Goal: Task Accomplishment & Management: Complete application form

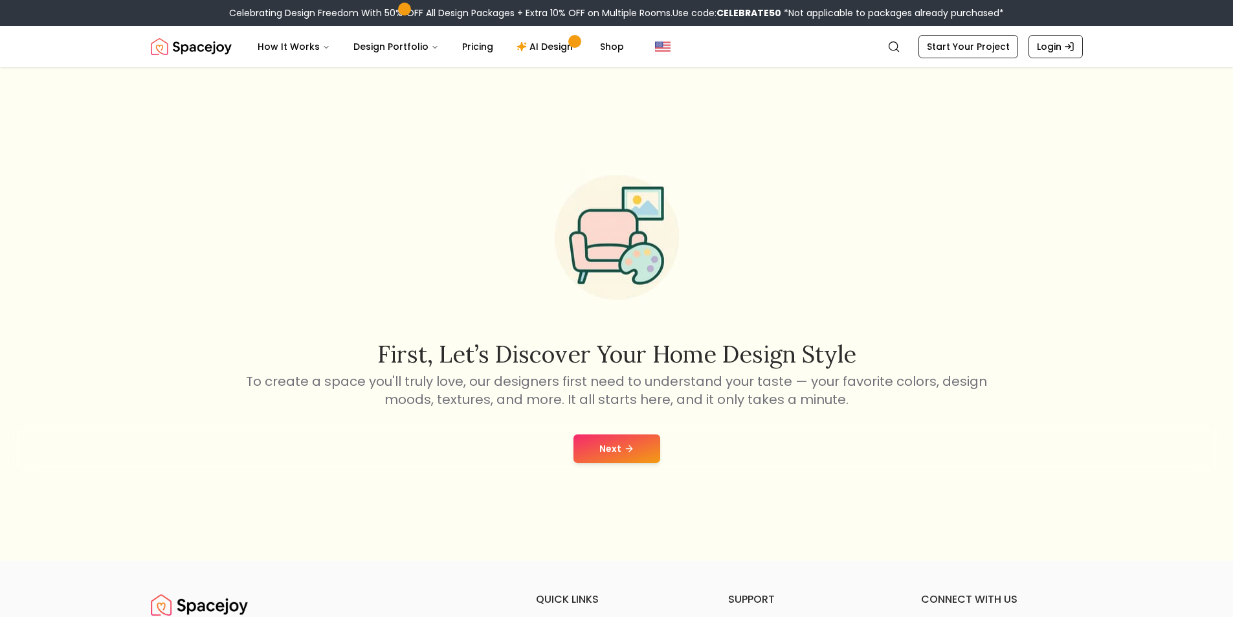
click at [628, 427] on div "Next" at bounding box center [616, 448] width 1212 height 49
click at [630, 446] on icon at bounding box center [629, 448] width 10 height 10
click at [630, 446] on button "Next" at bounding box center [616, 448] width 87 height 28
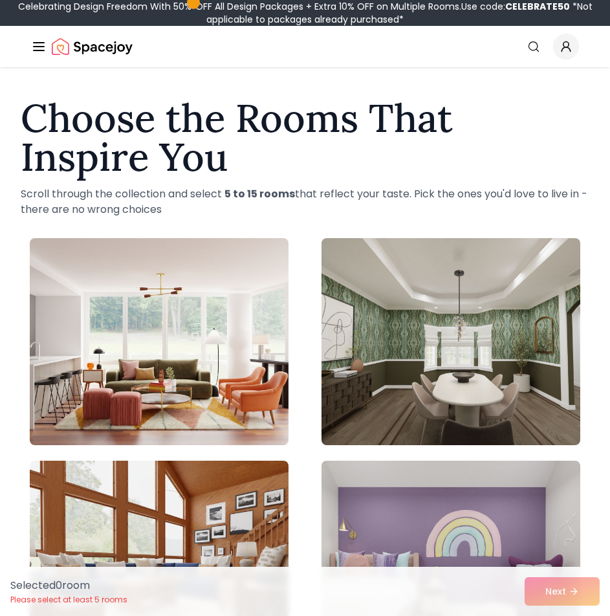
click at [24, 43] on div "Spacejoy Search How It Works Design Portfolio Pricing AI Design Shop Search Sta…" at bounding box center [305, 46] width 610 height 41
click at [40, 47] on line "Global" at bounding box center [39, 47] width 10 height 0
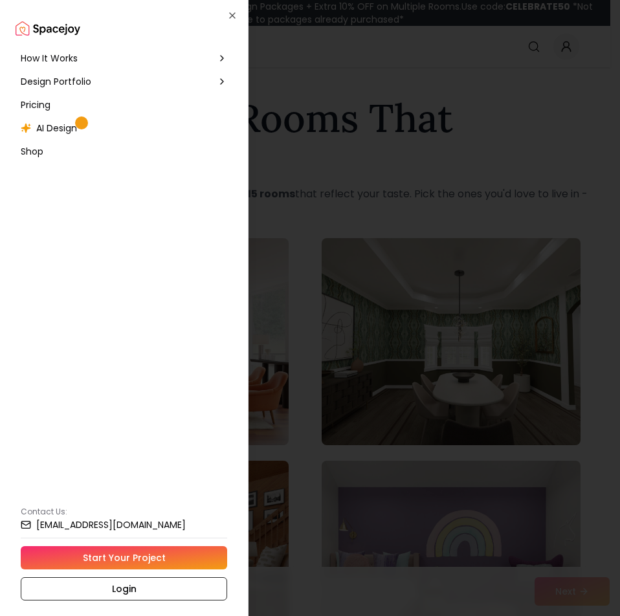
click at [72, 60] on span "How It Works" at bounding box center [49, 58] width 57 height 13
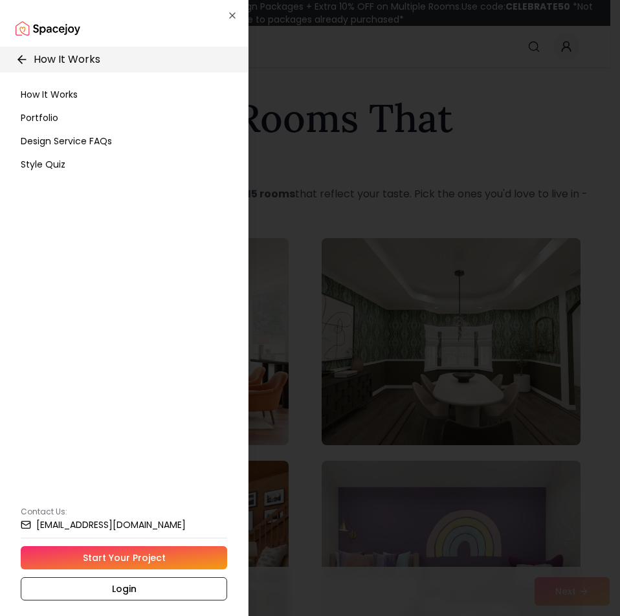
click at [50, 54] on p "How It Works" at bounding box center [67, 60] width 67 height 16
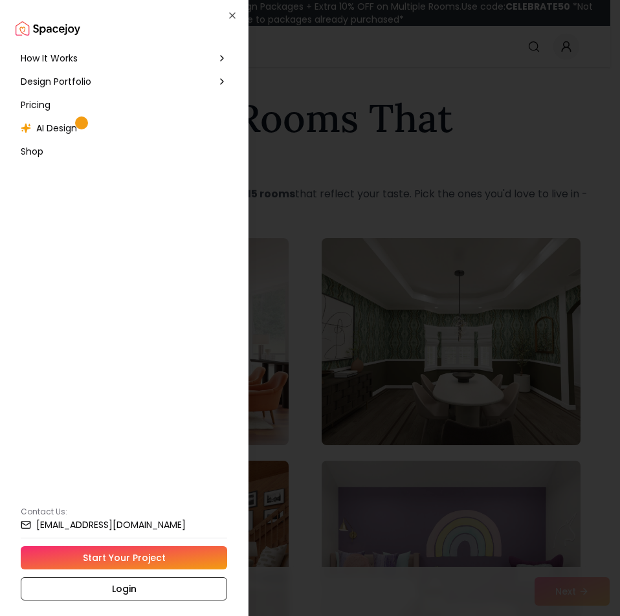
click at [73, 130] on span "AI Design" at bounding box center [56, 128] width 41 height 13
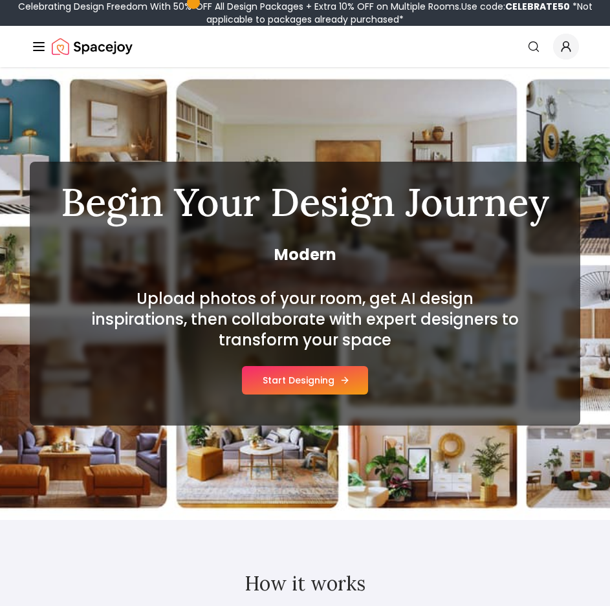
click at [298, 383] on button "Start Designing" at bounding box center [305, 380] width 126 height 28
click at [298, 383] on div "Start Designing" at bounding box center [305, 380] width 126 height 28
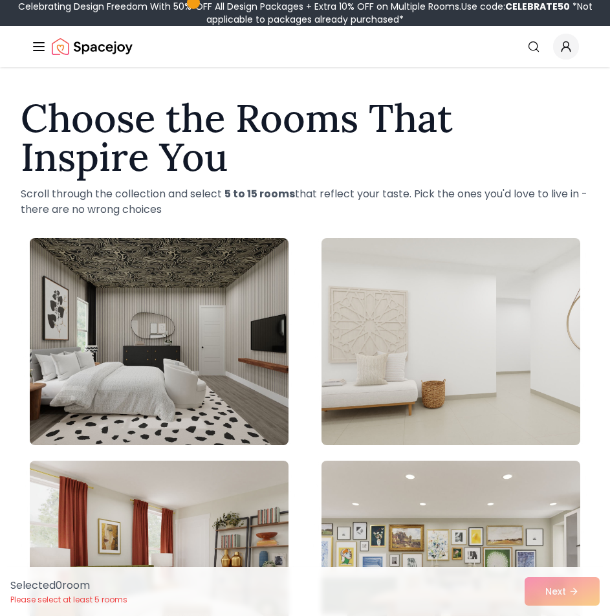
click at [566, 54] on span "Global" at bounding box center [566, 47] width 26 height 26
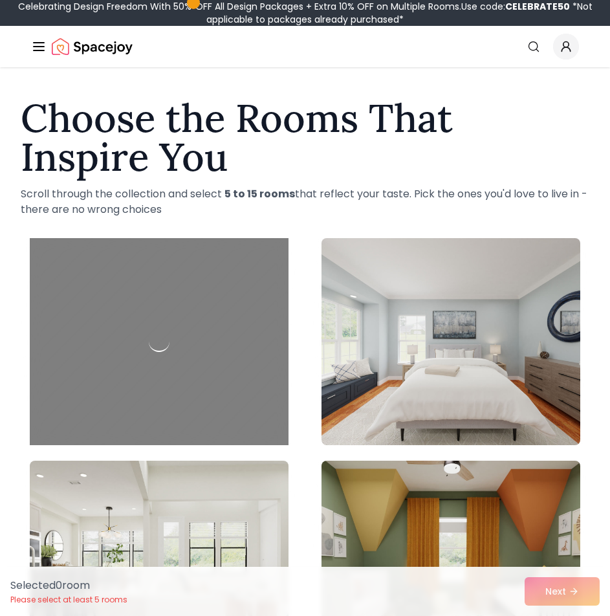
click at [43, 44] on icon "Global" at bounding box center [39, 47] width 16 height 16
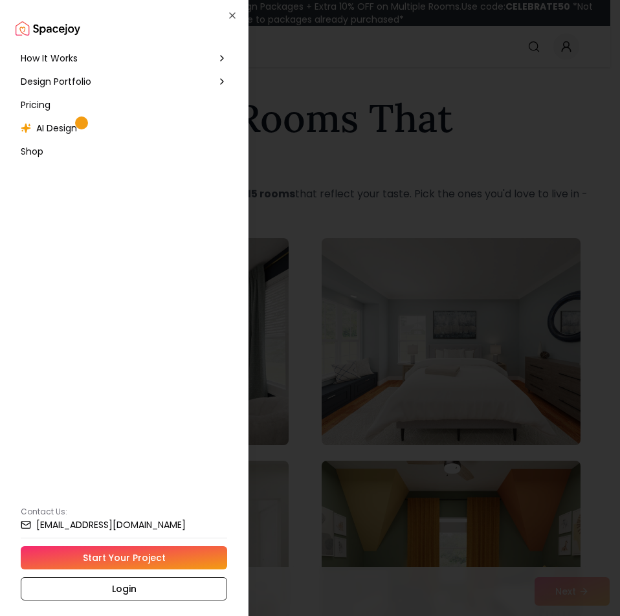
click at [131, 550] on link "Start Your Project" at bounding box center [124, 557] width 206 height 23
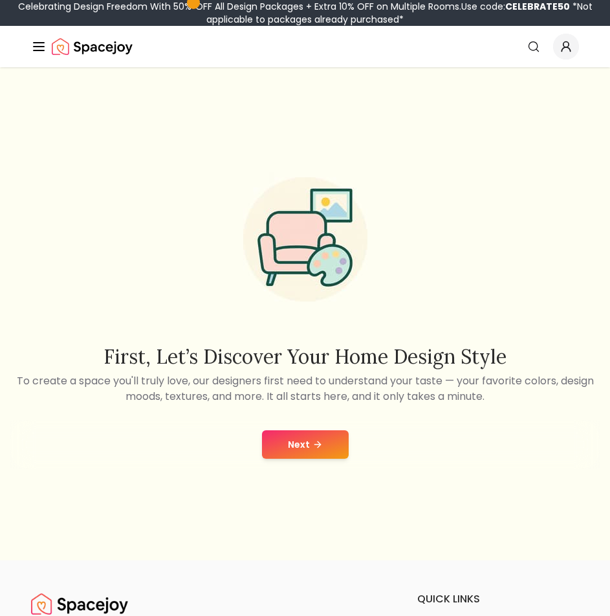
click at [290, 432] on button "Next" at bounding box center [305, 444] width 87 height 28
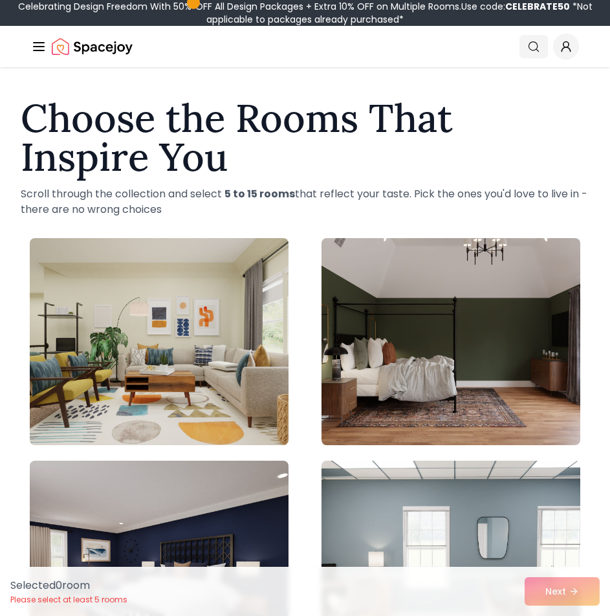
click at [546, 42] on link "Search" at bounding box center [534, 46] width 28 height 23
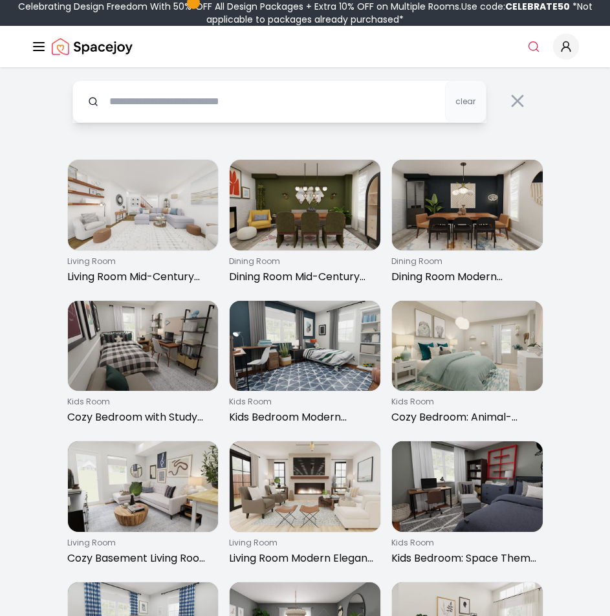
click at [269, 110] on input "text" at bounding box center [279, 101] width 414 height 43
click at [342, 98] on input "text" at bounding box center [279, 101] width 414 height 43
type input "**********"
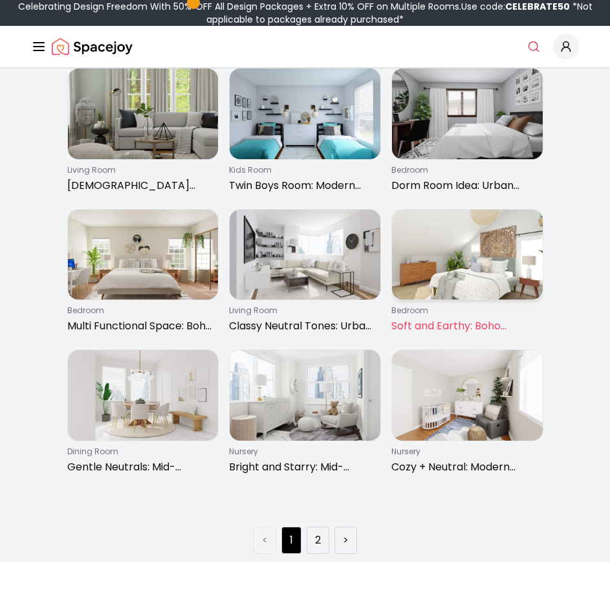
scroll to position [1100, 0]
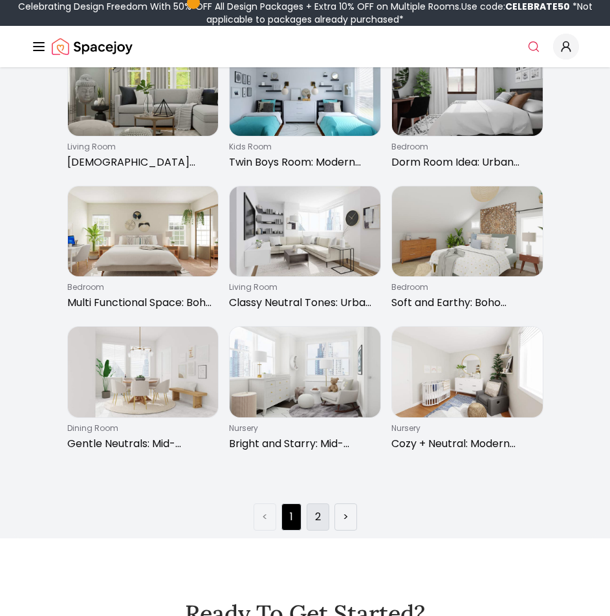
click at [322, 517] on li "2" at bounding box center [318, 517] width 23 height 27
click at [324, 513] on li "2" at bounding box center [318, 517] width 23 height 27
click at [325, 515] on li "2" at bounding box center [318, 517] width 23 height 27
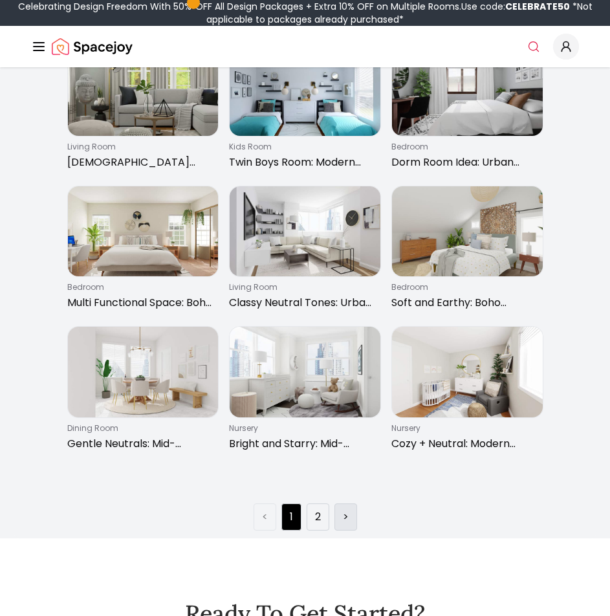
click at [344, 517] on link ">" at bounding box center [346, 517] width 6 height 16
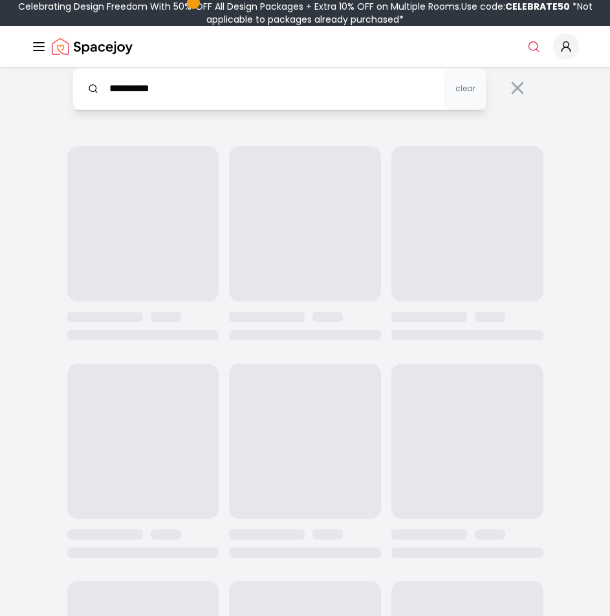
scroll to position [0, 0]
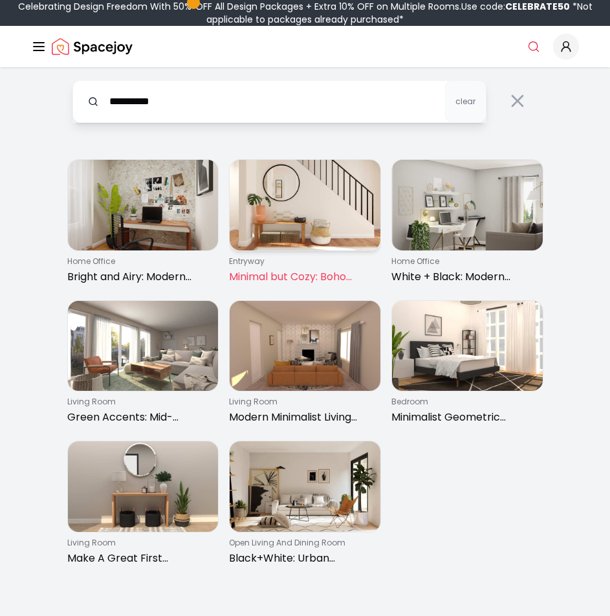
drag, startPoint x: 234, startPoint y: 278, endPoint x: 242, endPoint y: 279, distance: 8.4
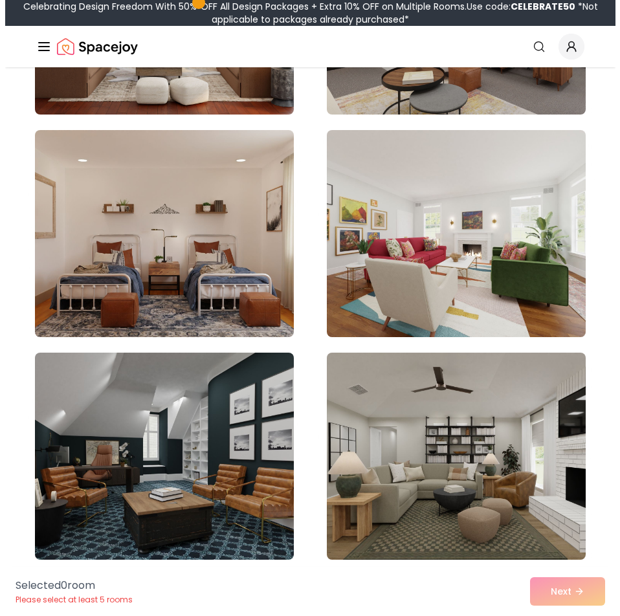
scroll to position [5437, 0]
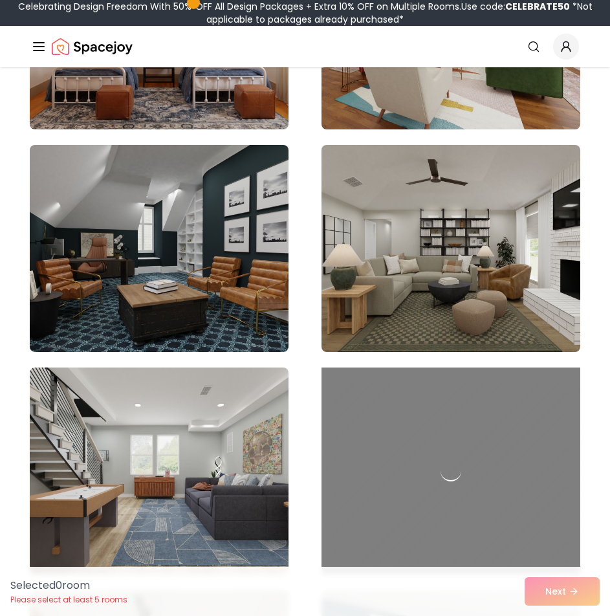
click at [42, 47] on line "Global" at bounding box center [39, 47] width 10 height 0
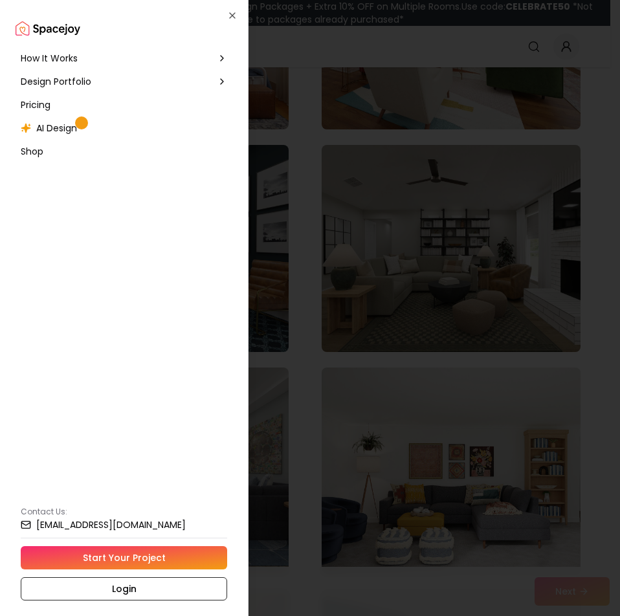
click at [89, 82] on span "Design Portfolio" at bounding box center [56, 81] width 71 height 13
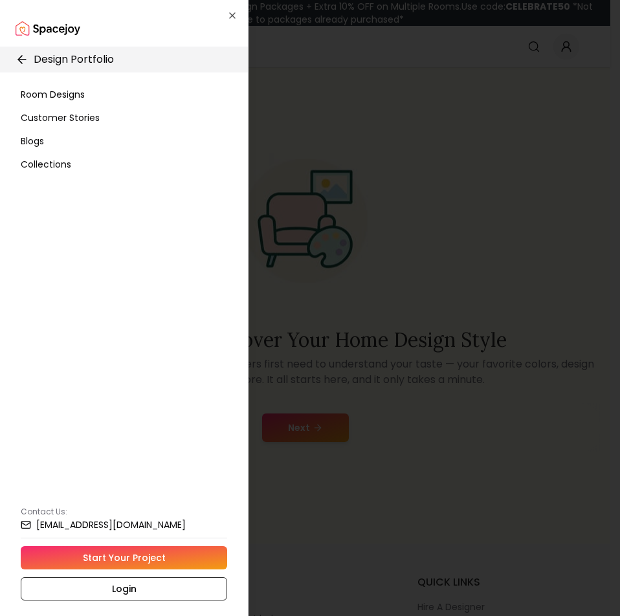
scroll to position [1, 0]
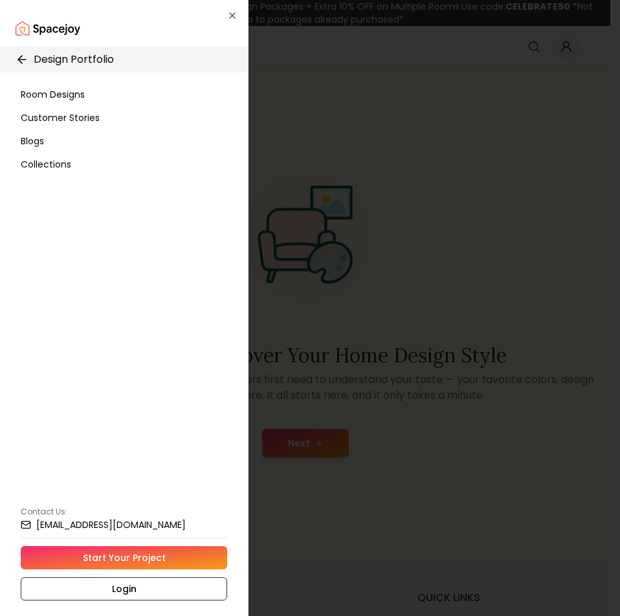
click at [60, 90] on span "Room Designs" at bounding box center [53, 94] width 64 height 13
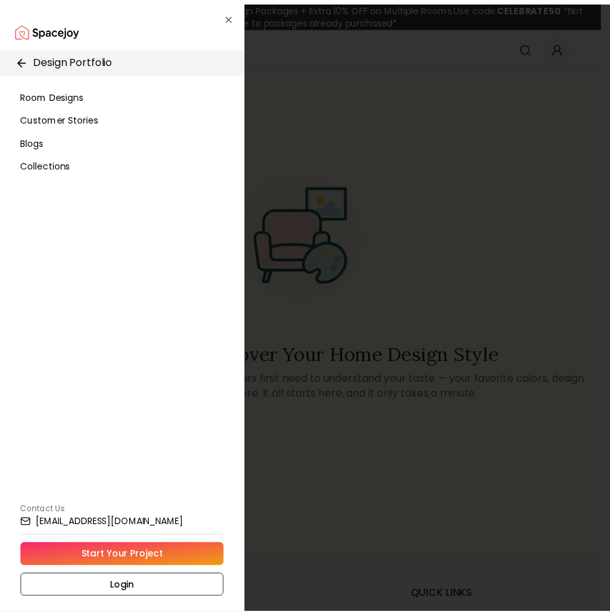
scroll to position [0, 0]
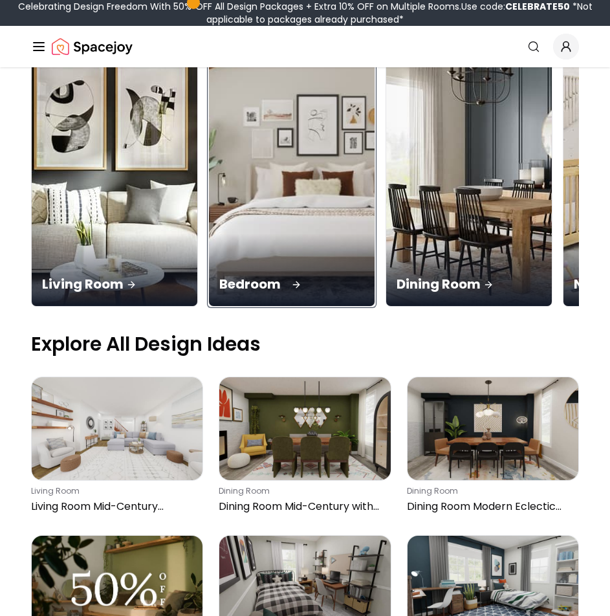
click at [271, 225] on img at bounding box center [292, 159] width 174 height 307
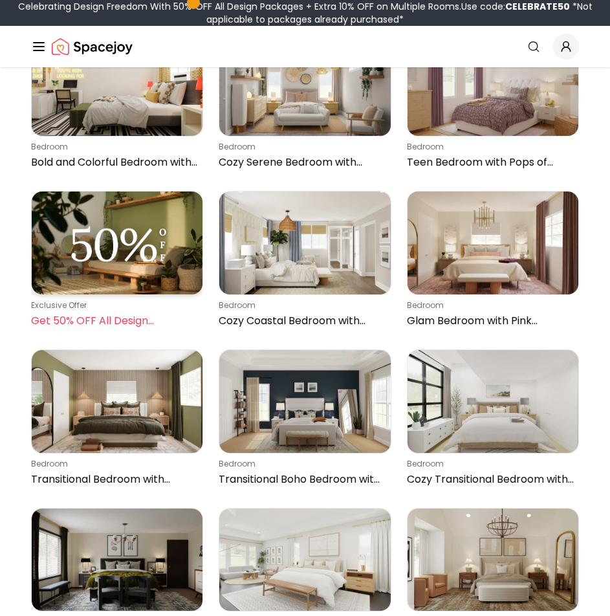
scroll to position [4466, 0]
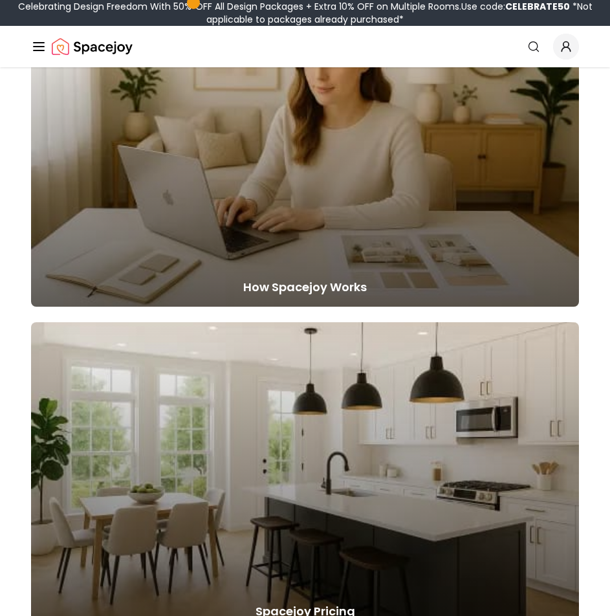
drag, startPoint x: 123, startPoint y: 83, endPoint x: 109, endPoint y: 80, distance: 14.5
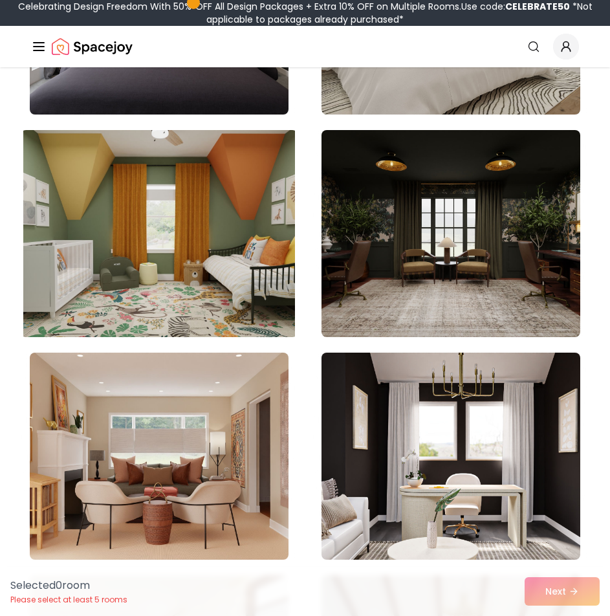
scroll to position [5545, 0]
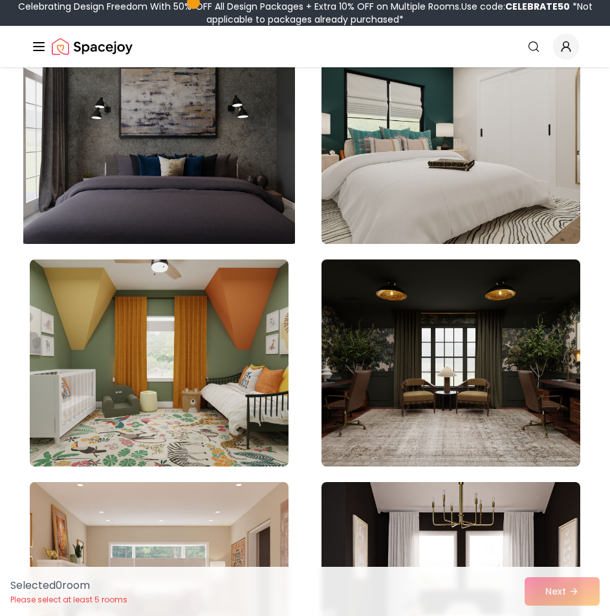
click at [232, 200] on img at bounding box center [159, 140] width 272 height 217
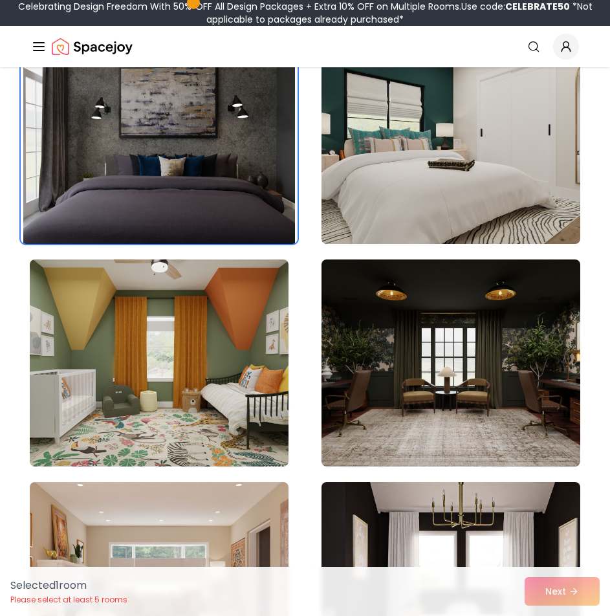
click at [151, 146] on img at bounding box center [159, 140] width 272 height 217
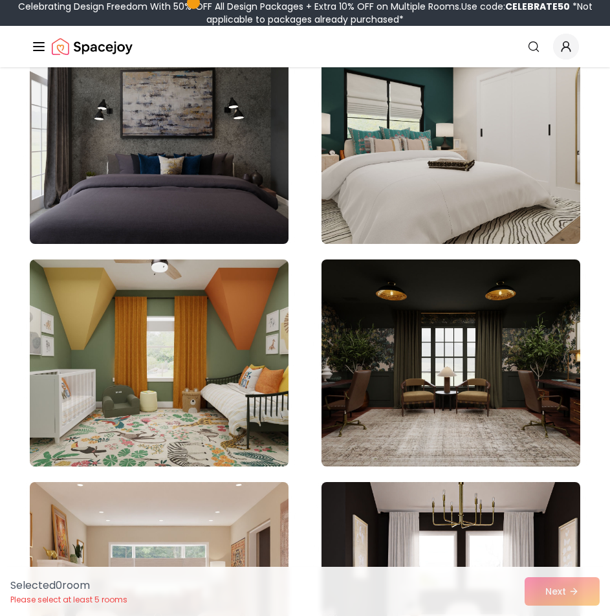
click at [564, 592] on div "Selected 0 room Please select at least 5 rooms Next" at bounding box center [305, 591] width 610 height 49
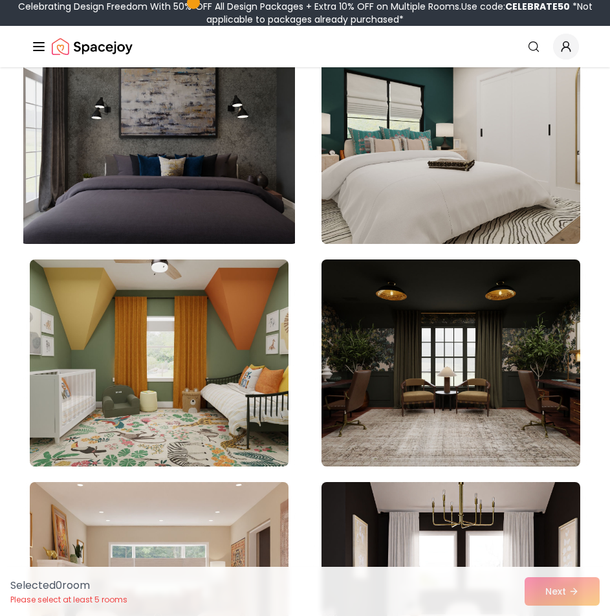
click at [205, 120] on img at bounding box center [159, 140] width 272 height 217
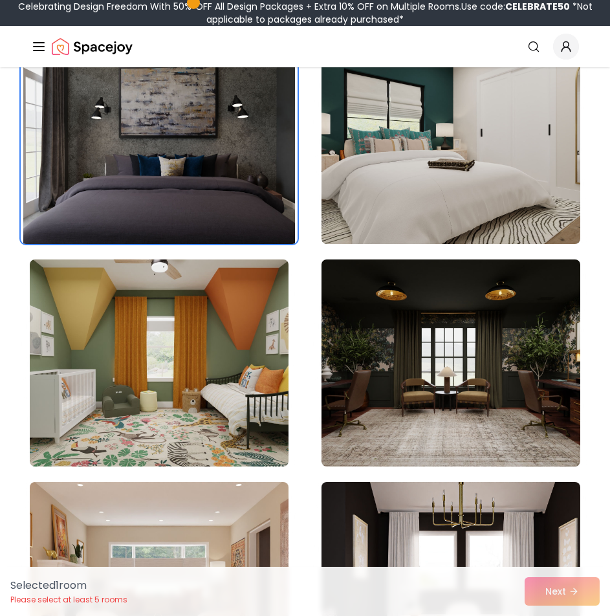
click at [205, 120] on img at bounding box center [159, 140] width 272 height 217
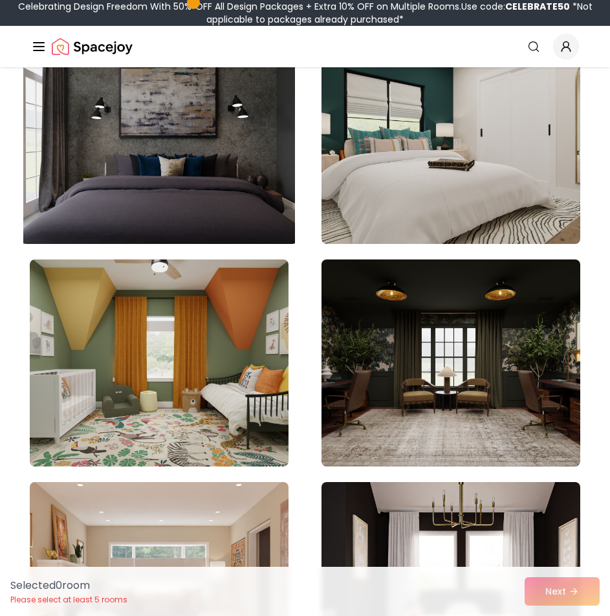
click at [205, 120] on img at bounding box center [159, 140] width 272 height 217
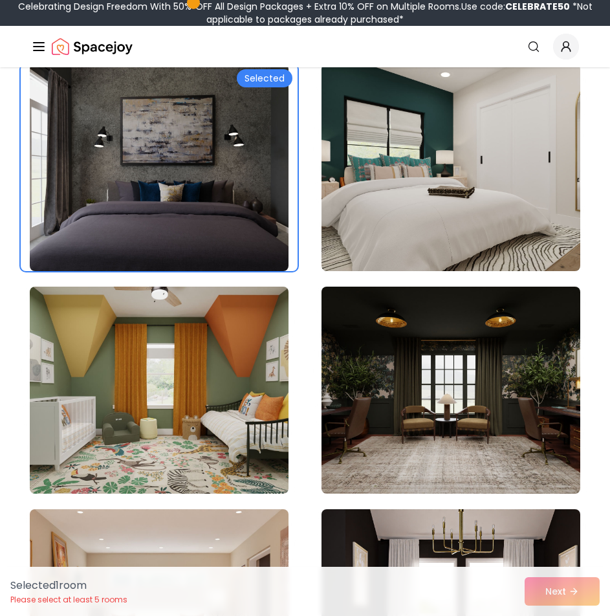
scroll to position [5286, 0]
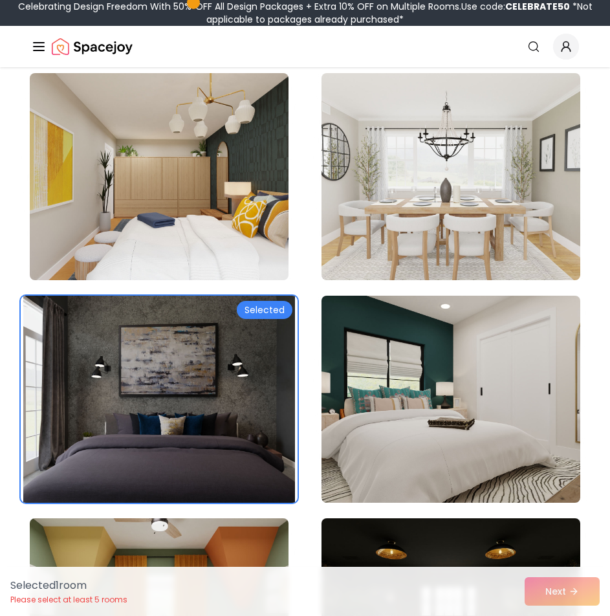
click at [273, 340] on img at bounding box center [159, 399] width 272 height 217
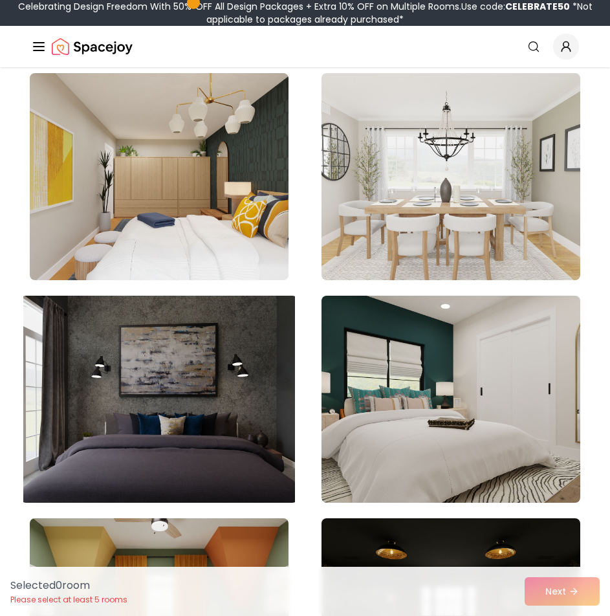
click at [237, 330] on img at bounding box center [159, 399] width 272 height 217
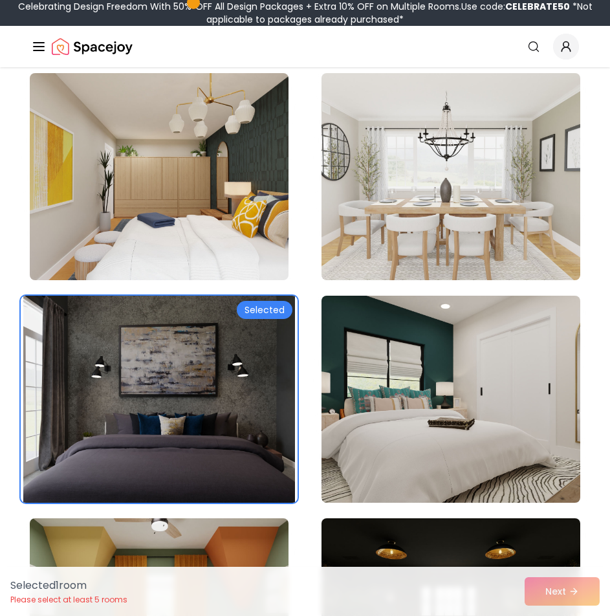
click at [263, 313] on div "Selected" at bounding box center [265, 310] width 56 height 18
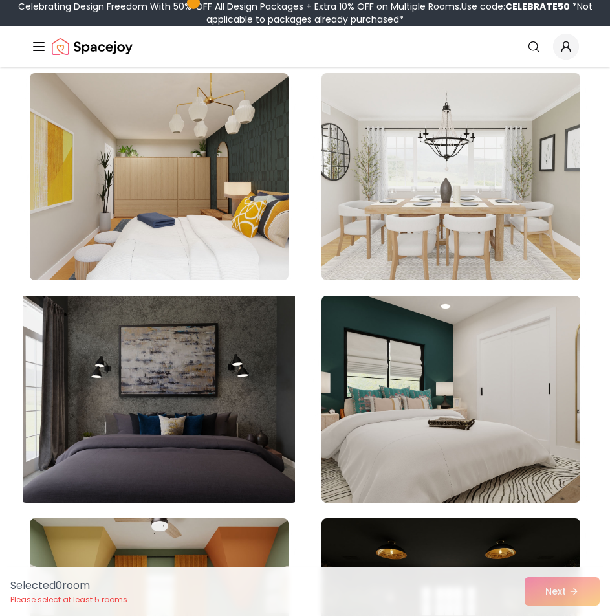
click at [216, 326] on img at bounding box center [159, 399] width 272 height 217
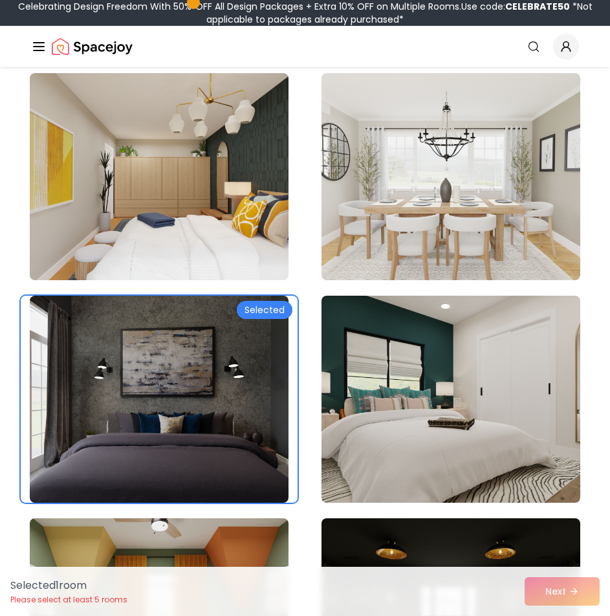
click at [553, 581] on div "Selected 1 room Please select at least 5 rooms Next" at bounding box center [305, 591] width 610 height 49
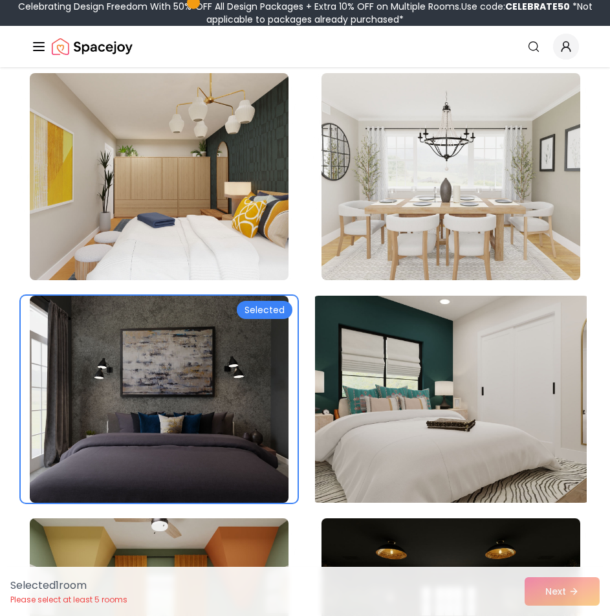
click at [451, 406] on img at bounding box center [451, 399] width 272 height 217
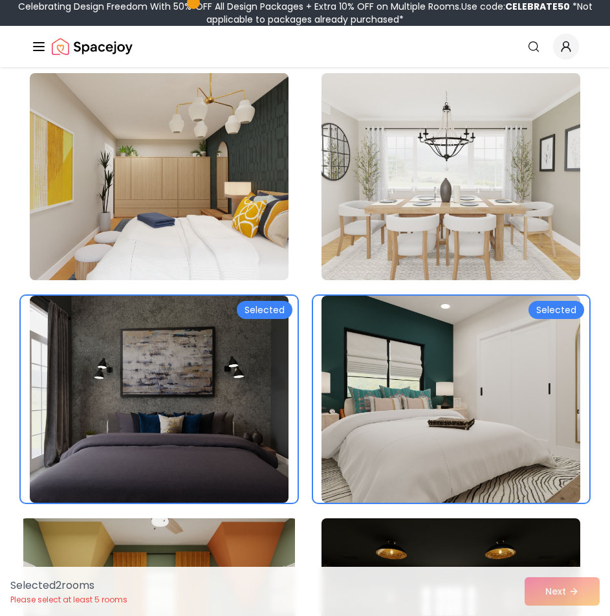
click at [241, 542] on img at bounding box center [159, 621] width 272 height 217
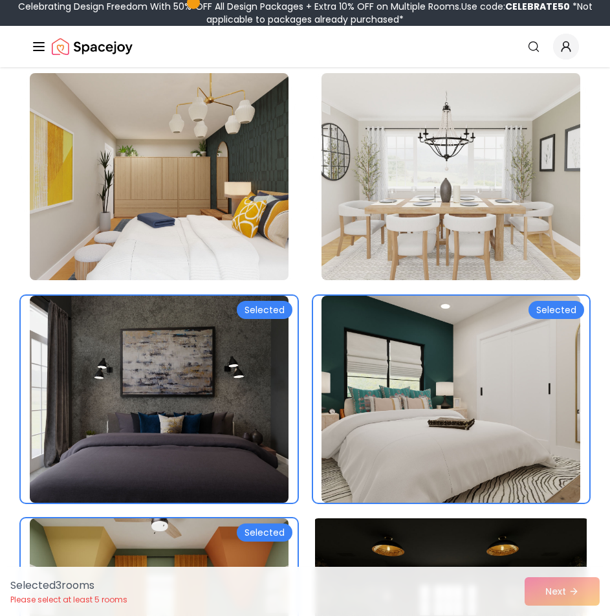
click at [357, 533] on img at bounding box center [451, 621] width 272 height 217
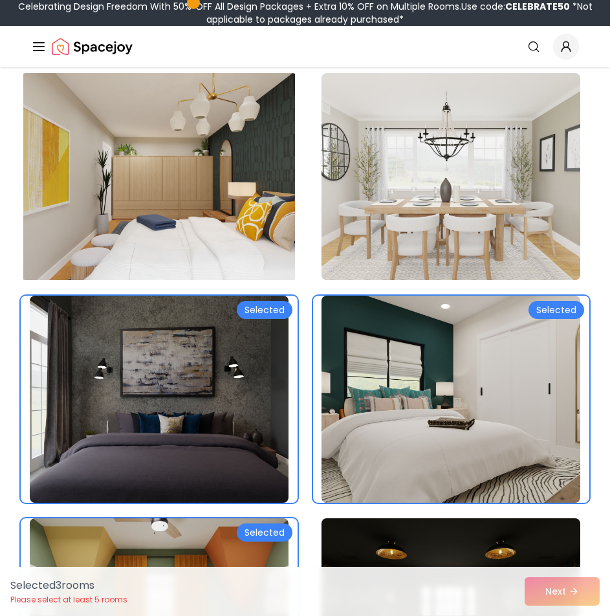
drag, startPoint x: 257, startPoint y: 262, endPoint x: 265, endPoint y: 261, distance: 7.9
click at [256, 262] on img at bounding box center [159, 176] width 272 height 217
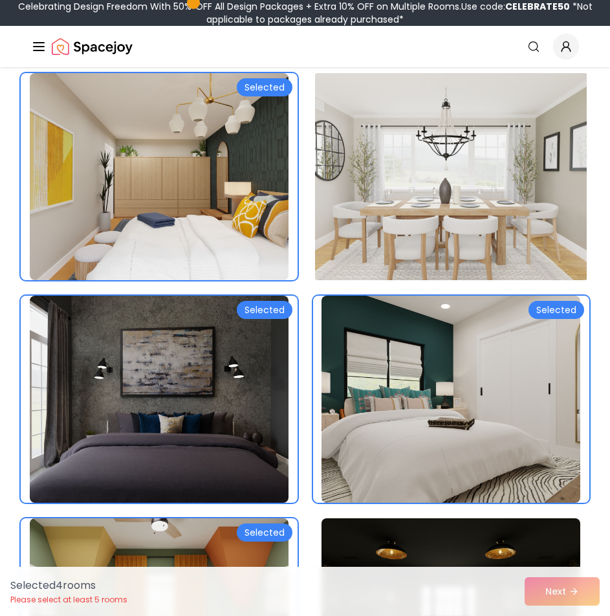
click at [394, 205] on img at bounding box center [451, 176] width 272 height 217
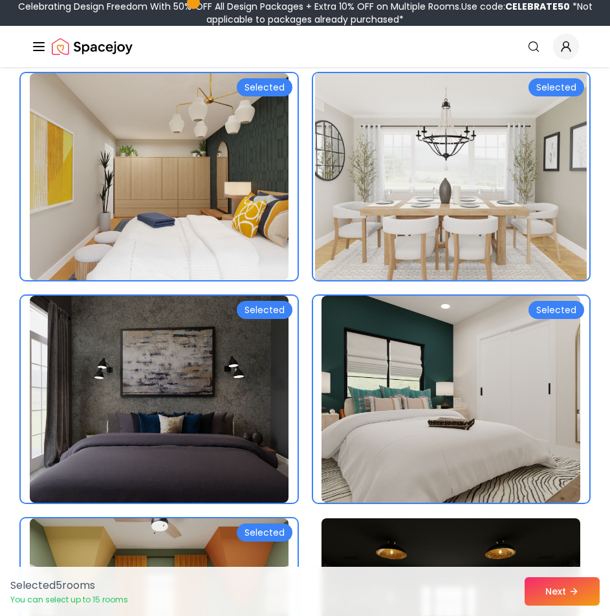
click at [351, 214] on img at bounding box center [451, 176] width 272 height 217
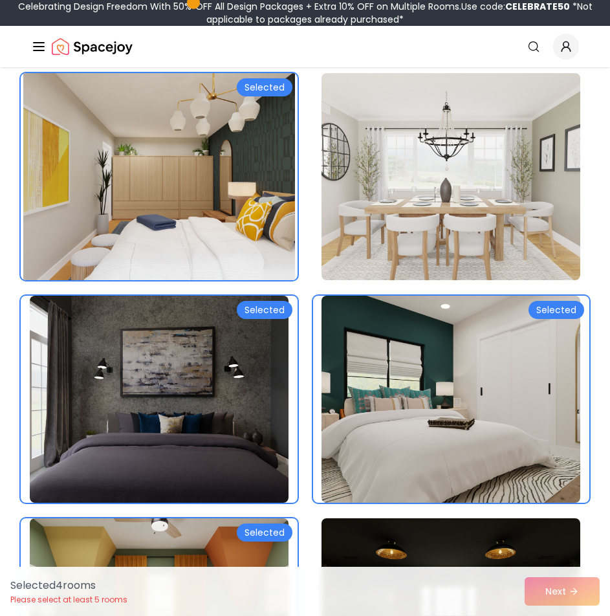
drag, startPoint x: 211, startPoint y: 208, endPoint x: 220, endPoint y: 212, distance: 9.9
click at [210, 208] on img at bounding box center [159, 176] width 272 height 217
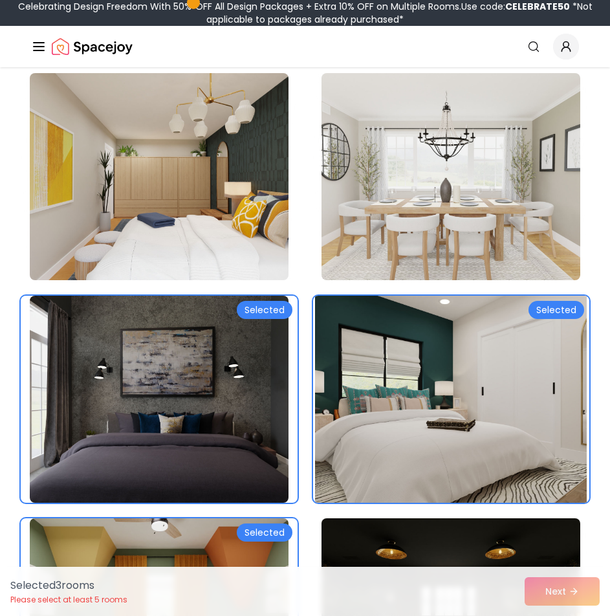
click at [407, 330] on img at bounding box center [451, 399] width 272 height 217
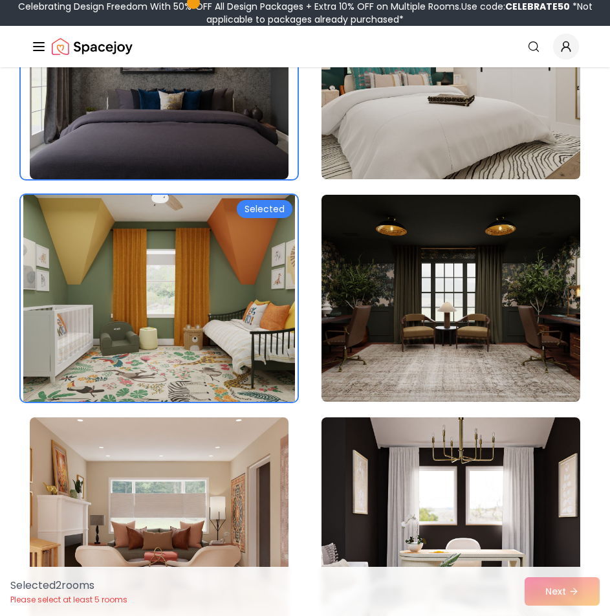
click at [224, 328] on img at bounding box center [159, 298] width 272 height 217
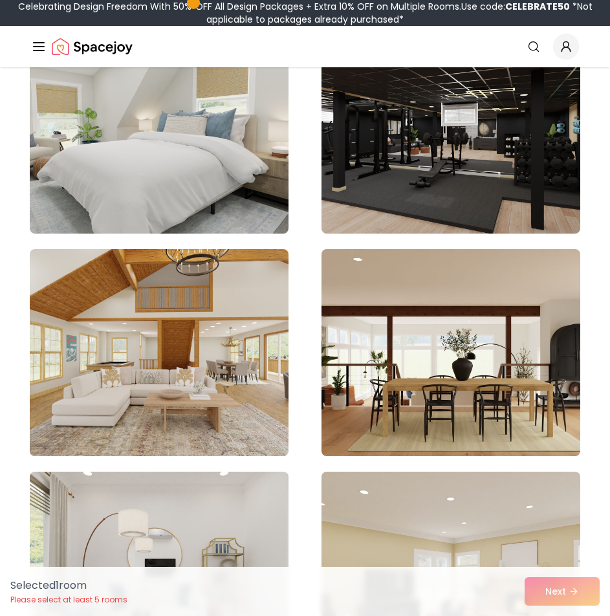
scroll to position [2456, 0]
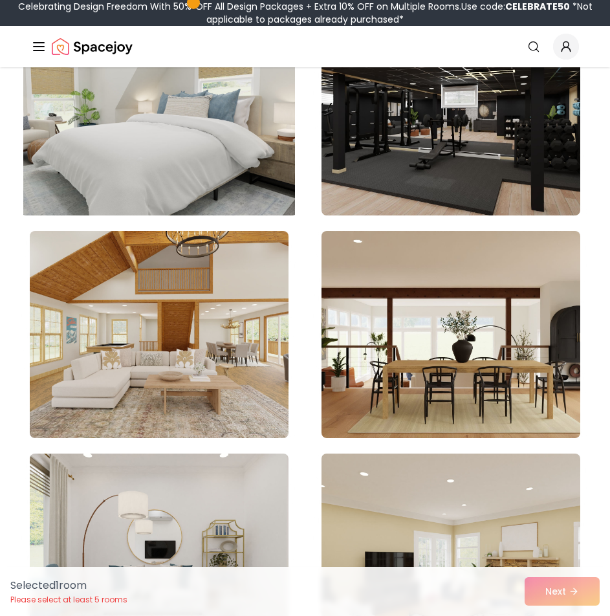
click at [164, 143] on img at bounding box center [159, 111] width 272 height 217
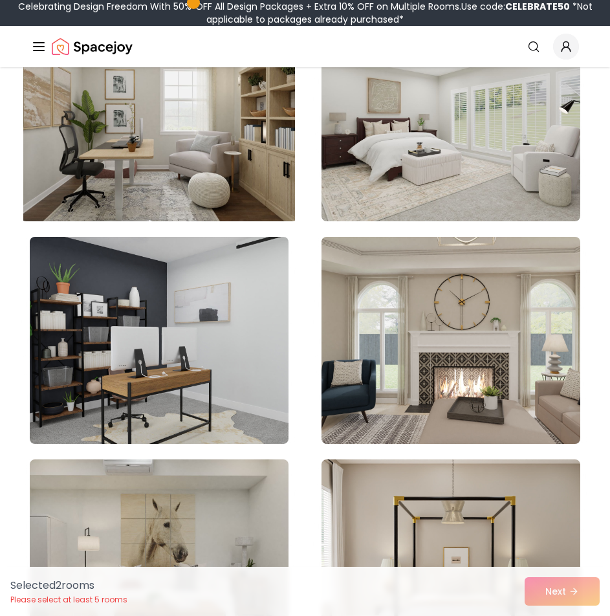
scroll to position [4010, 0]
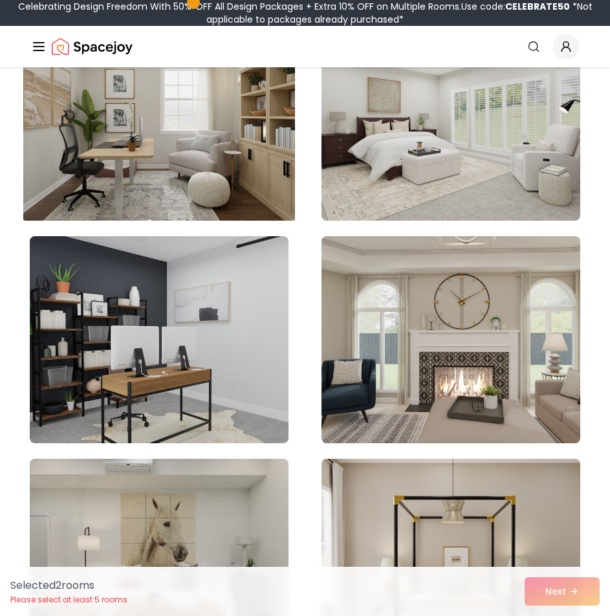
click at [183, 170] on img at bounding box center [159, 116] width 272 height 217
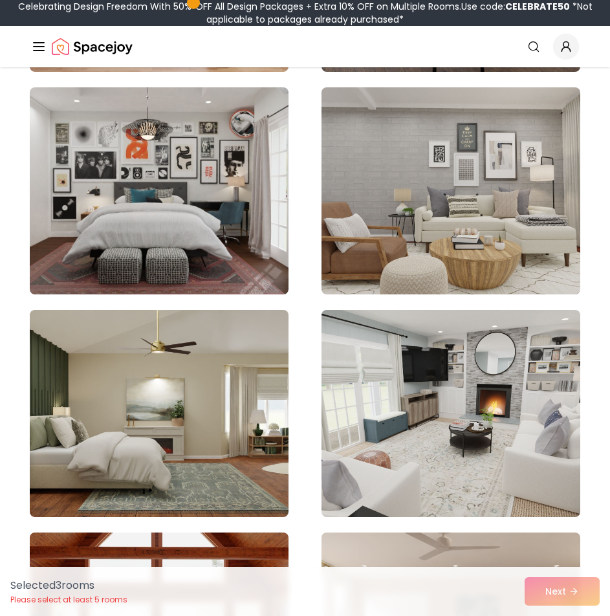
scroll to position [9058, 0]
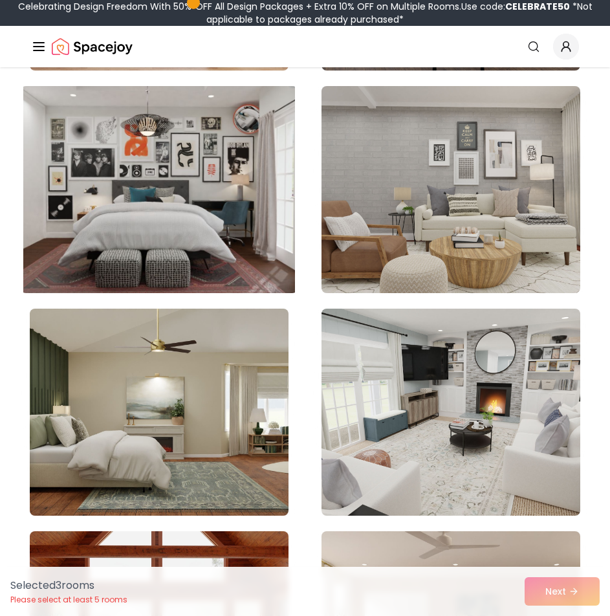
click at [201, 186] on img at bounding box center [159, 189] width 272 height 217
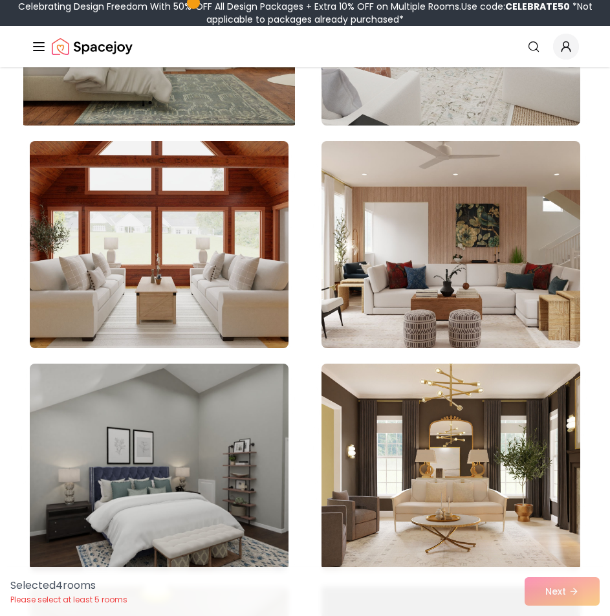
scroll to position [9641, 0]
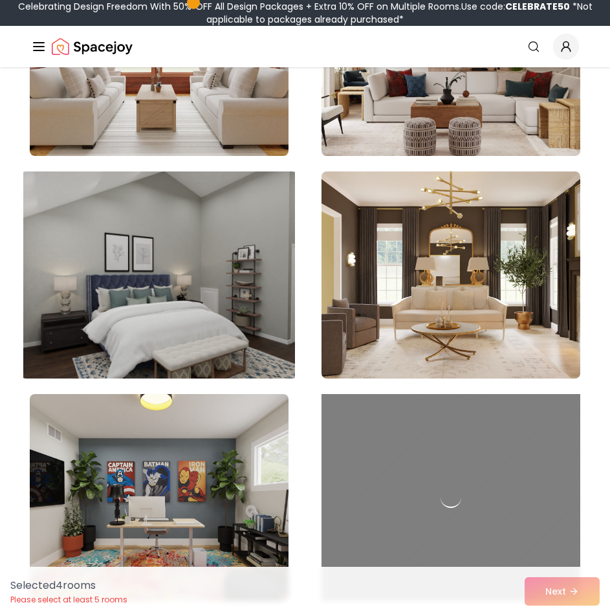
click at [226, 216] on img at bounding box center [159, 274] width 272 height 217
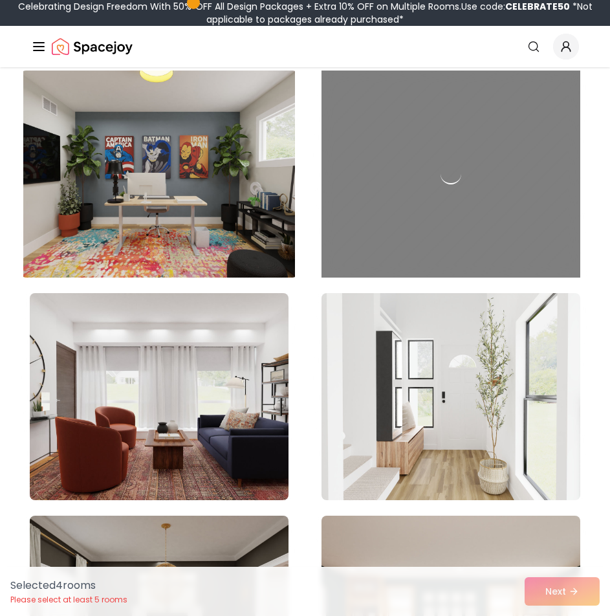
click at [225, 214] on img at bounding box center [159, 173] width 272 height 217
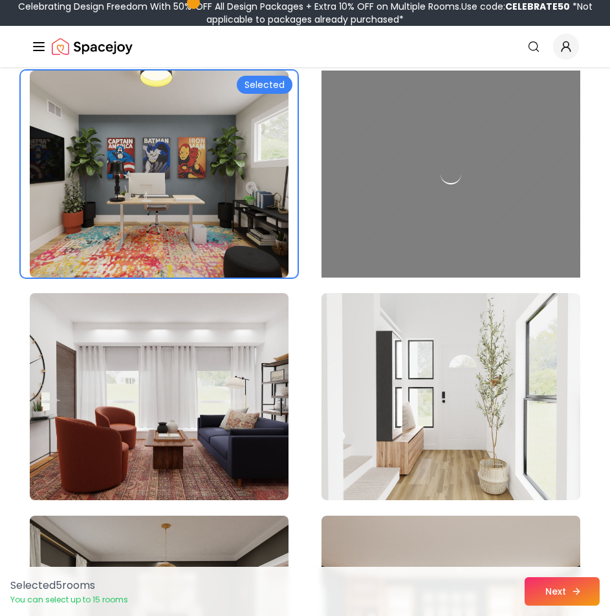
click at [550, 586] on button "Next" at bounding box center [562, 591] width 75 height 28
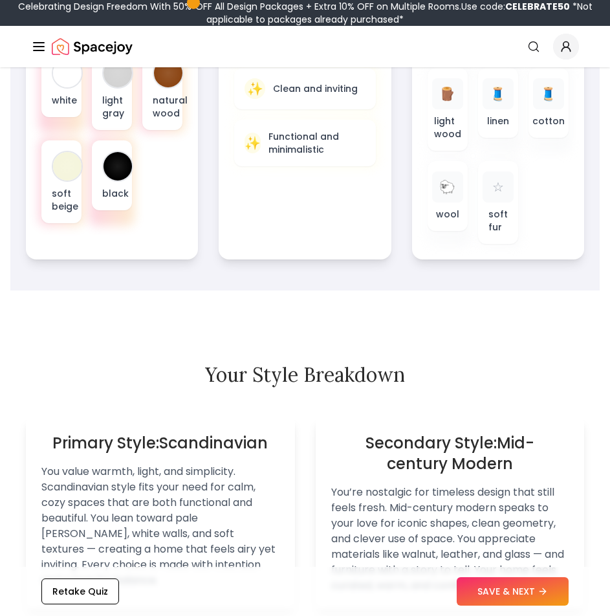
scroll to position [841, 0]
